Goal: Register for event/course

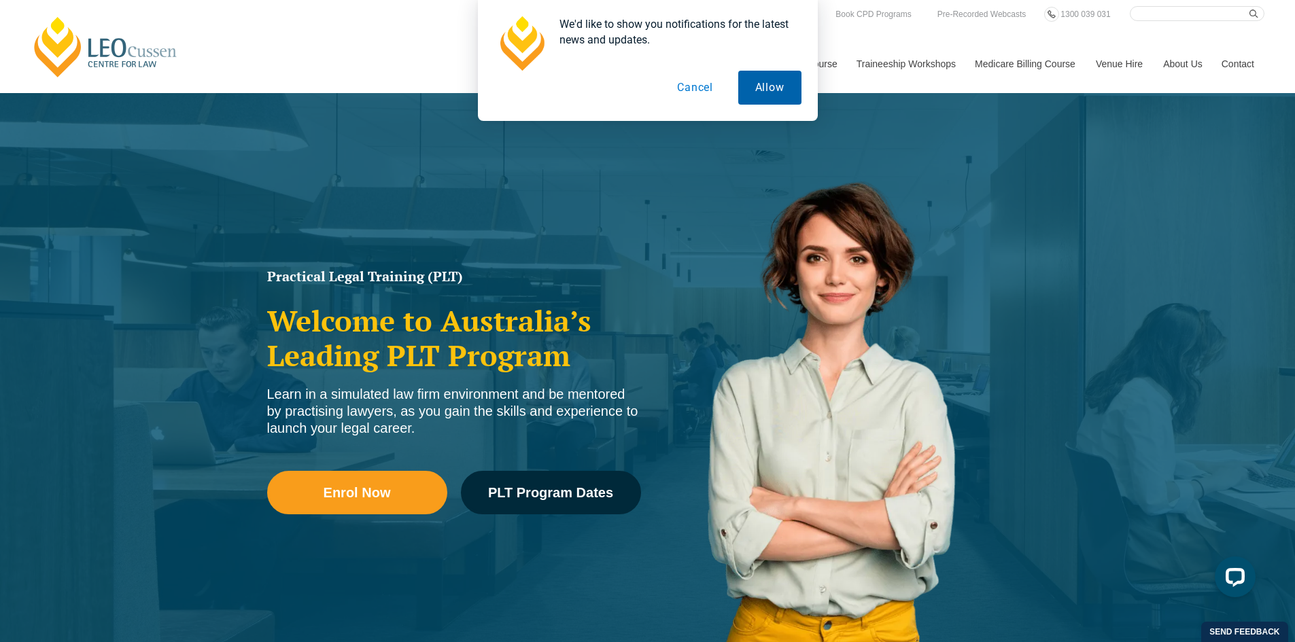
click at [781, 103] on button "Allow" at bounding box center [769, 88] width 63 height 34
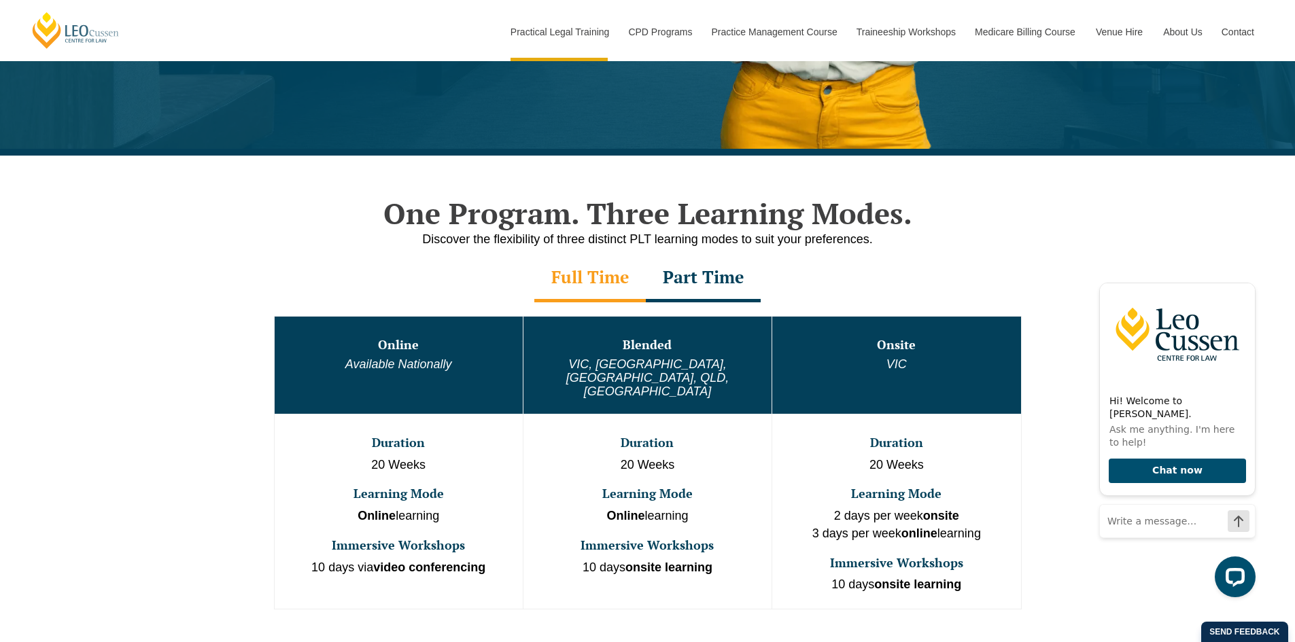
scroll to position [612, 0]
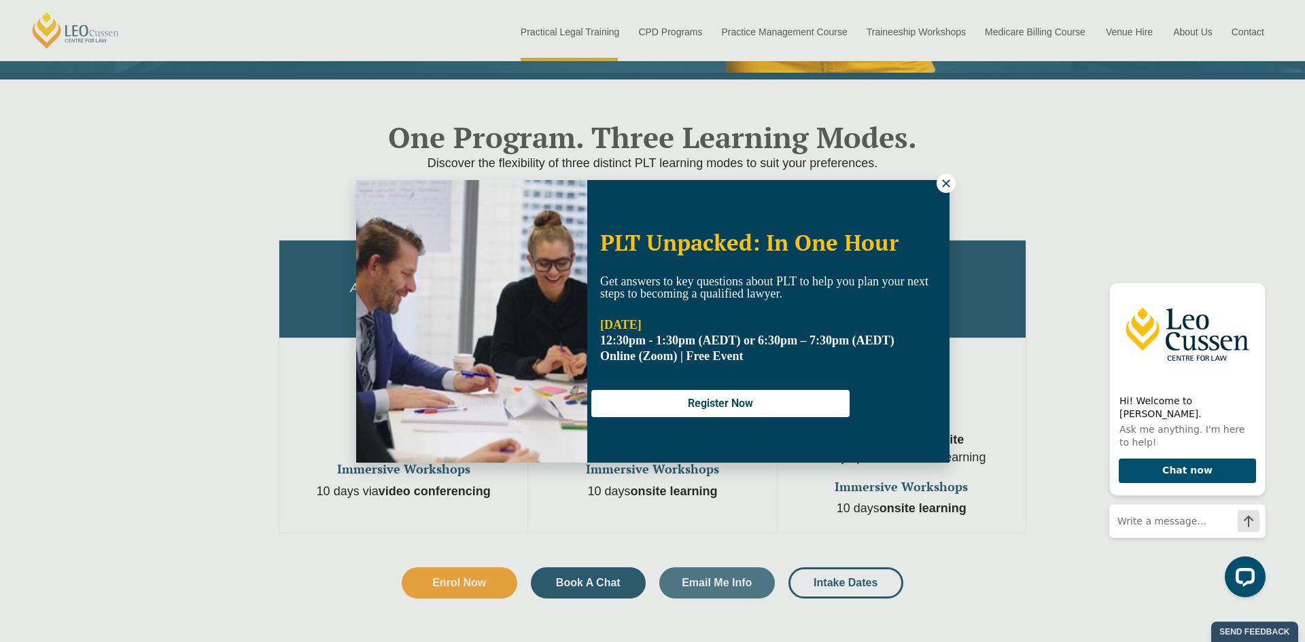
click at [946, 184] on icon at bounding box center [945, 182] width 7 height 7
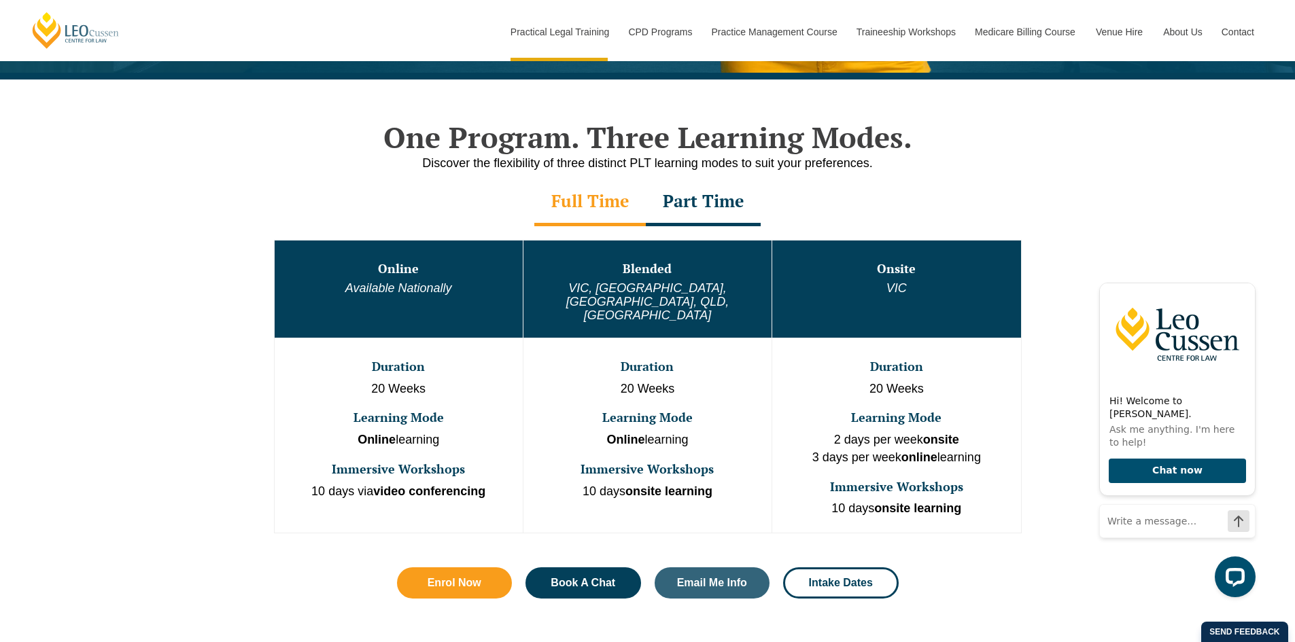
click at [734, 217] on div "Part Time" at bounding box center [703, 203] width 115 height 48
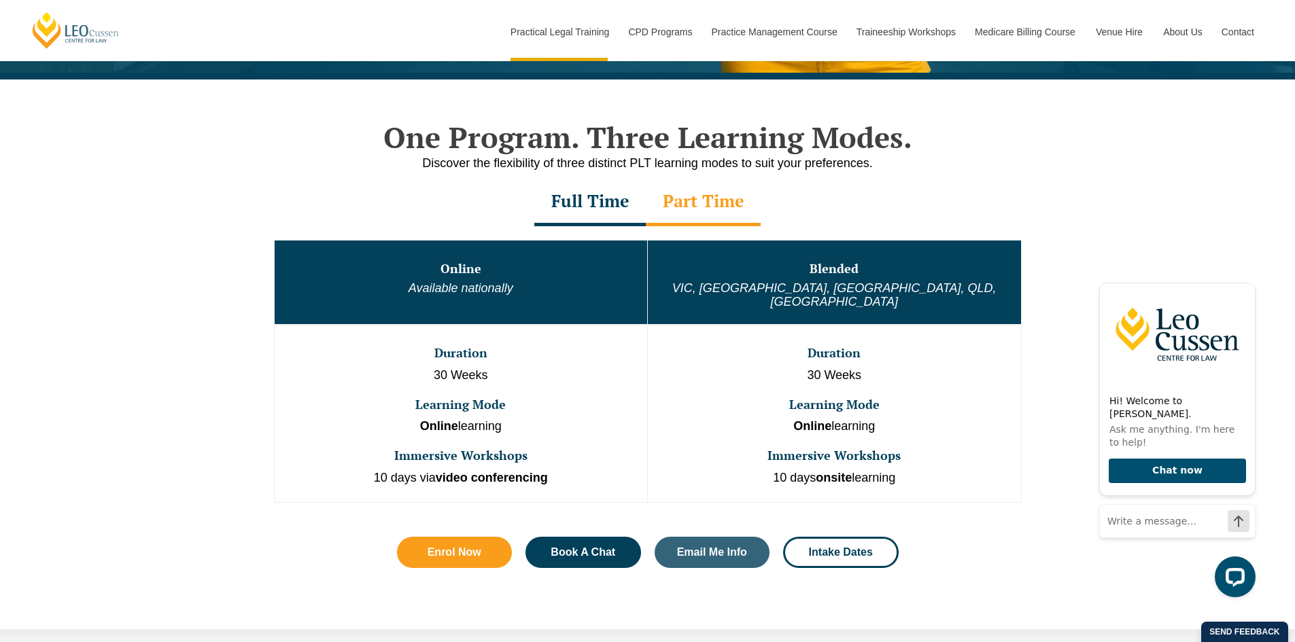
click at [632, 209] on div "Full Time" at bounding box center [589, 203] width 111 height 48
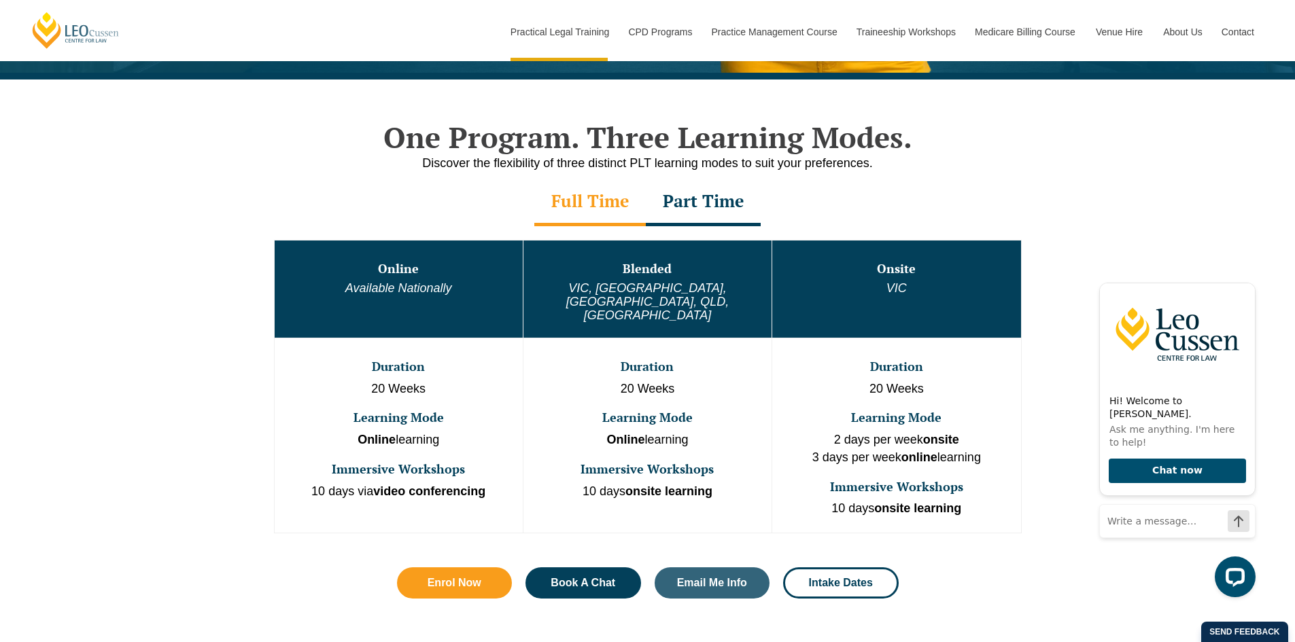
click at [715, 210] on div "Part Time" at bounding box center [703, 203] width 115 height 48
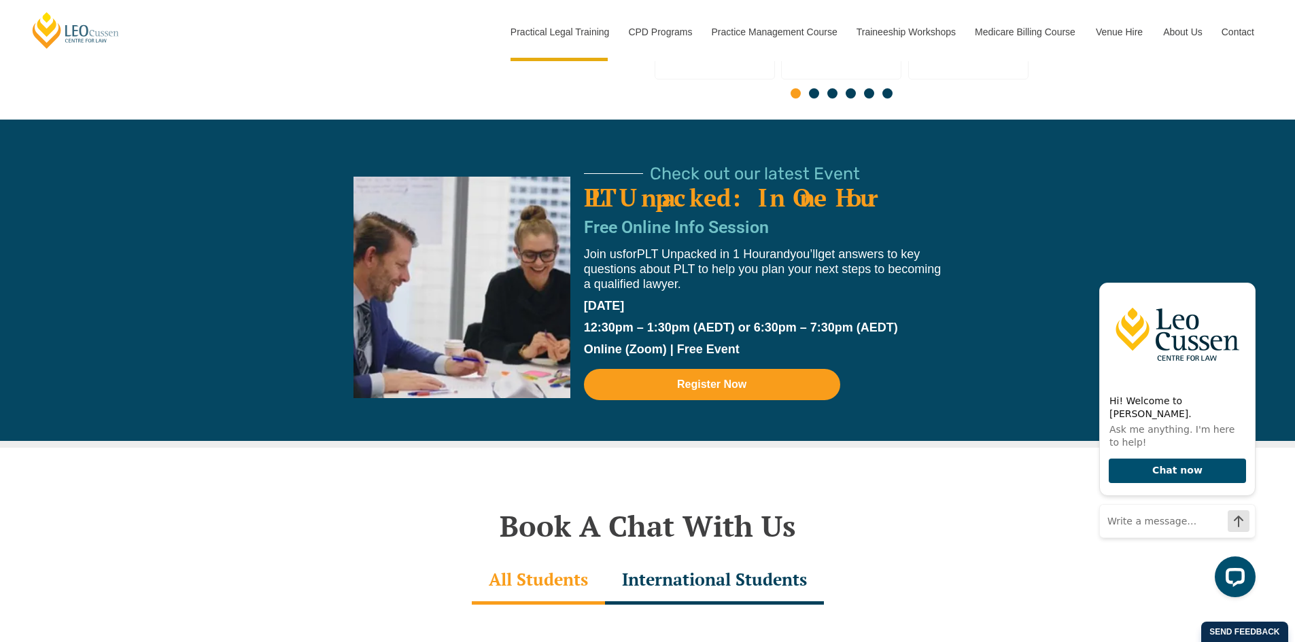
scroll to position [3739, 0]
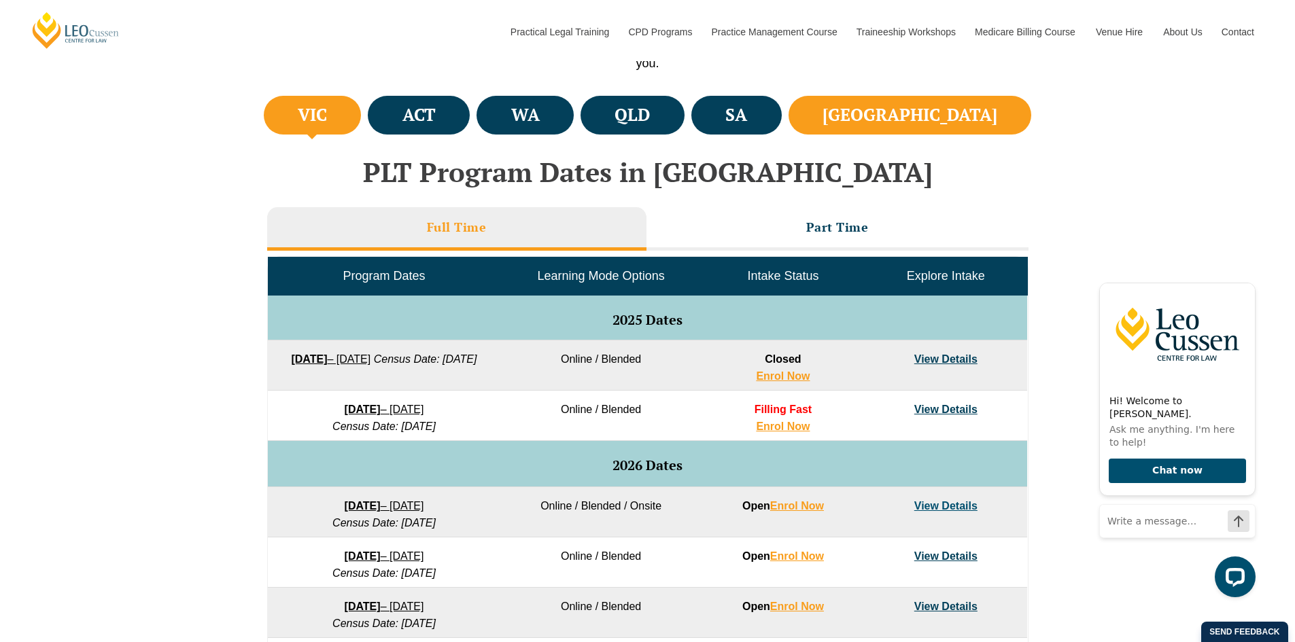
click at [964, 114] on h4 "NSW" at bounding box center [909, 115] width 175 height 22
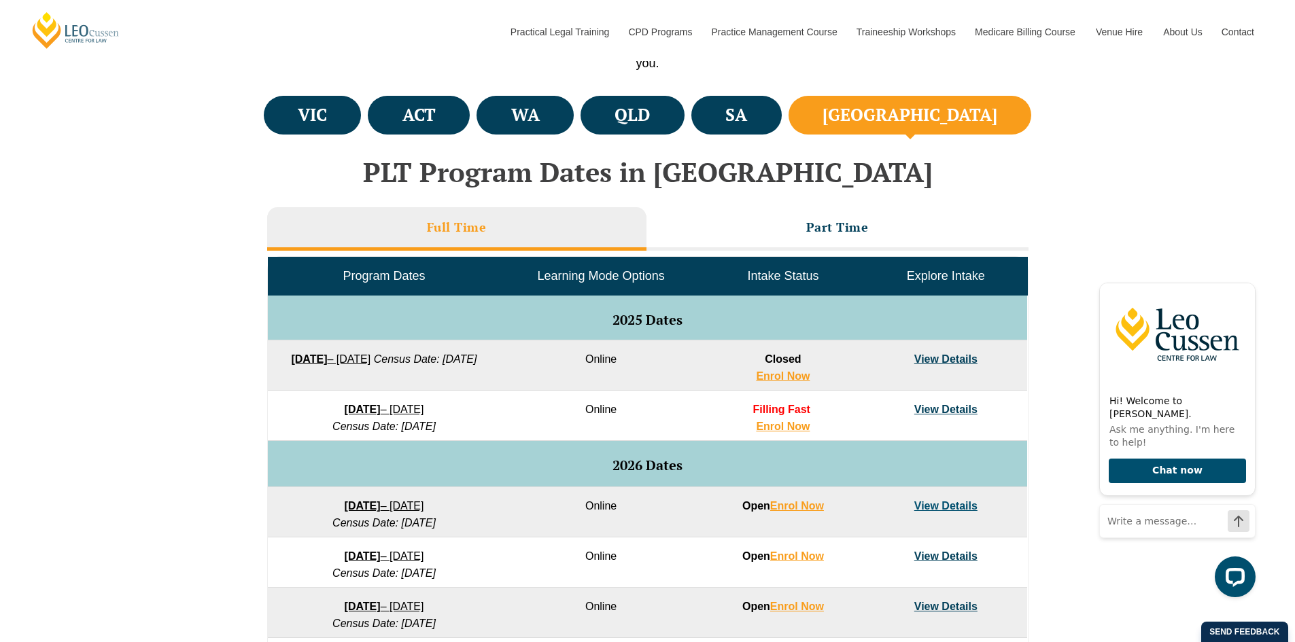
click at [943, 359] on link "View Details" at bounding box center [945, 359] width 63 height 12
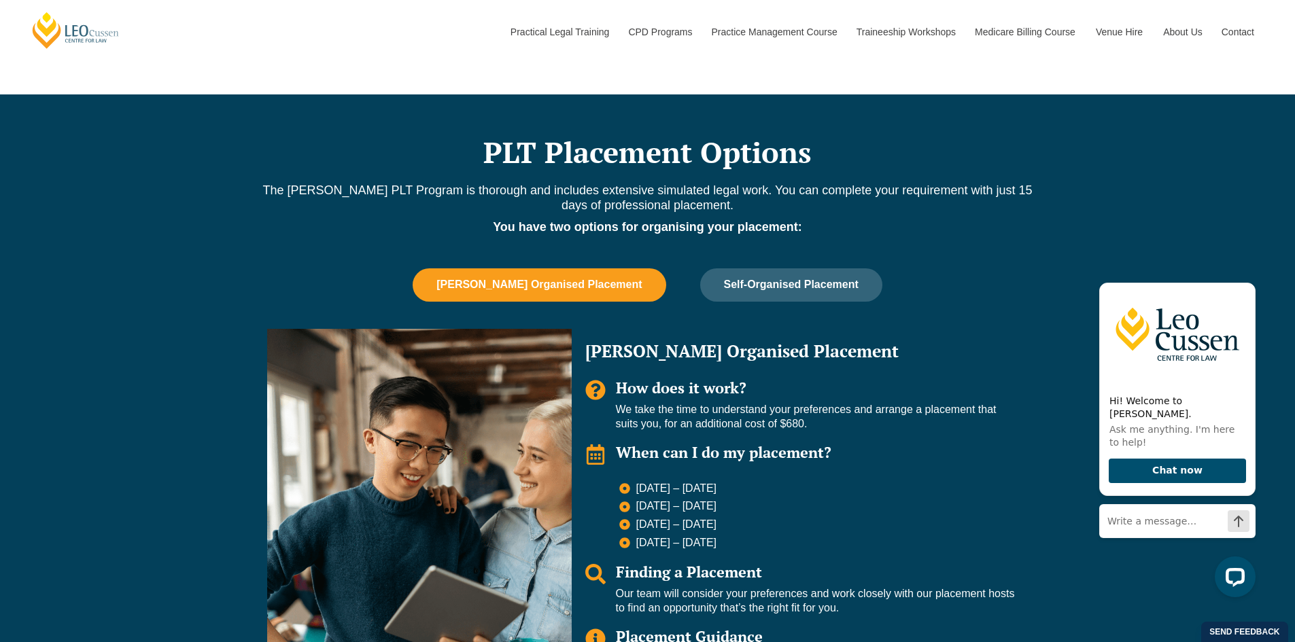
scroll to position [1156, 0]
